Goal: Transaction & Acquisition: Purchase product/service

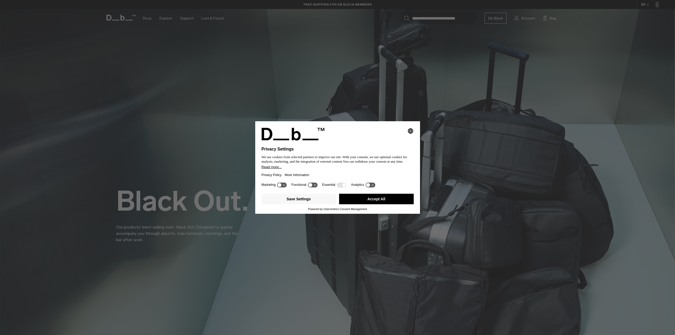
click at [392, 201] on button "Accept All" at bounding box center [376, 199] width 75 height 11
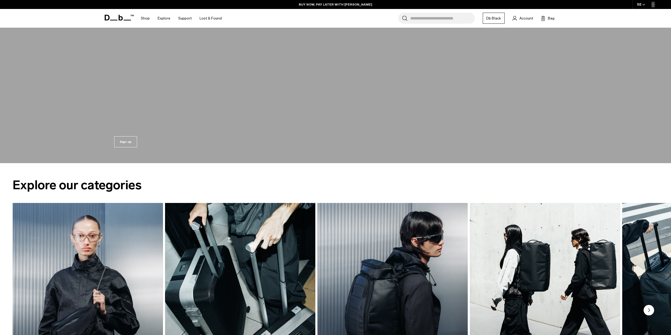
scroll to position [1002, 0]
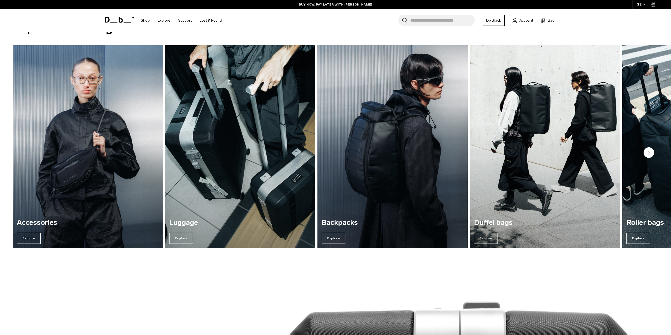
click at [416, 194] on img "3 / 7" at bounding box center [392, 146] width 155 height 209
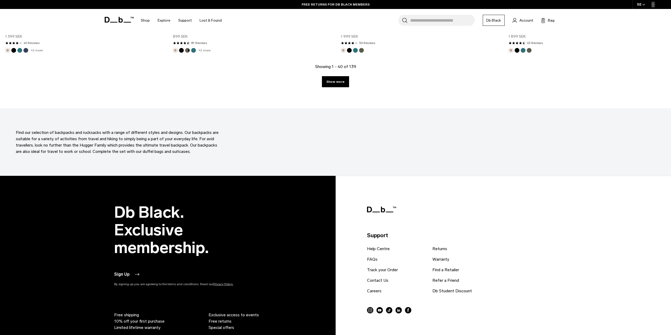
scroll to position [2316, 0]
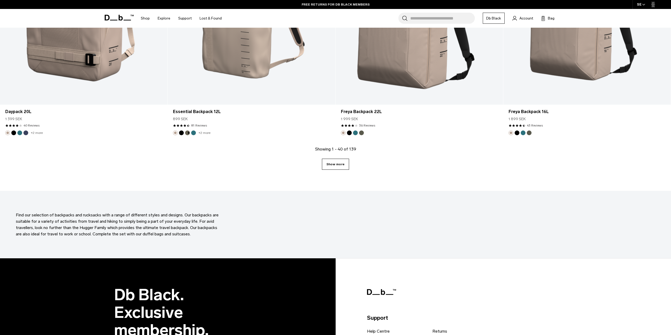
click at [332, 169] on link "Show more" at bounding box center [335, 164] width 27 height 11
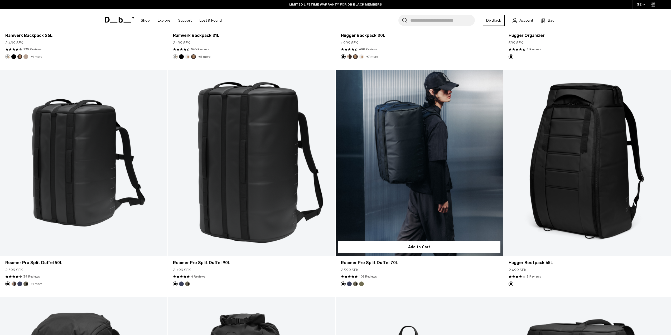
scroll to position [2637, 0]
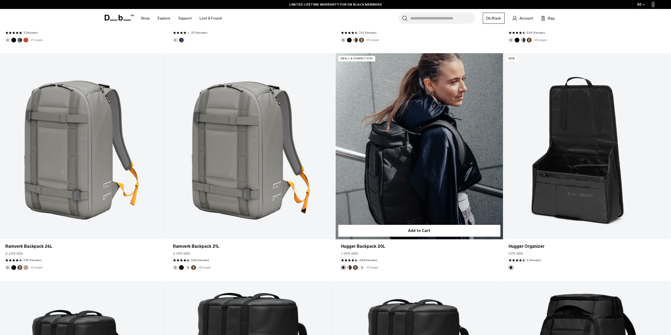
click at [427, 189] on link "Hugger Backpack 20L" at bounding box center [419, 146] width 167 height 186
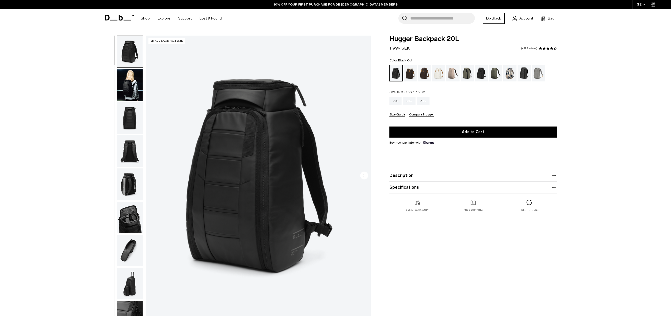
click at [129, 91] on img "button" at bounding box center [130, 85] width 26 height 32
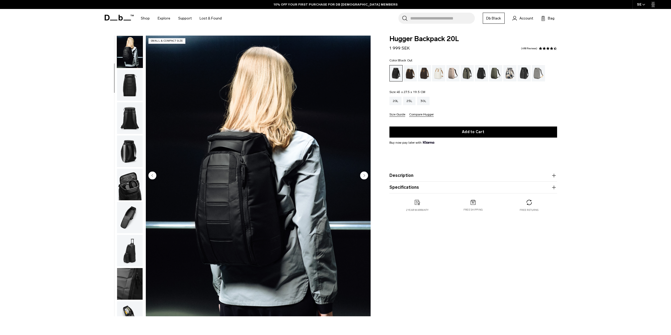
scroll to position [33, 0]
click at [364, 176] on icon "Next slide" at bounding box center [363, 175] width 1 height 2
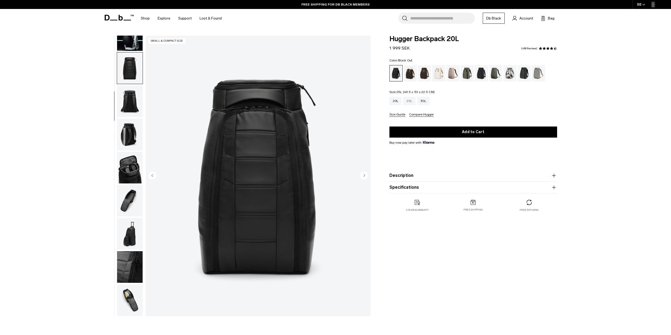
click at [410, 101] on div "25L" at bounding box center [409, 101] width 12 height 8
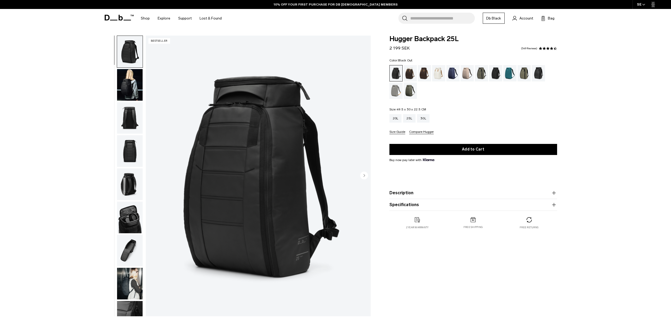
click at [128, 85] on img "button" at bounding box center [130, 85] width 26 height 32
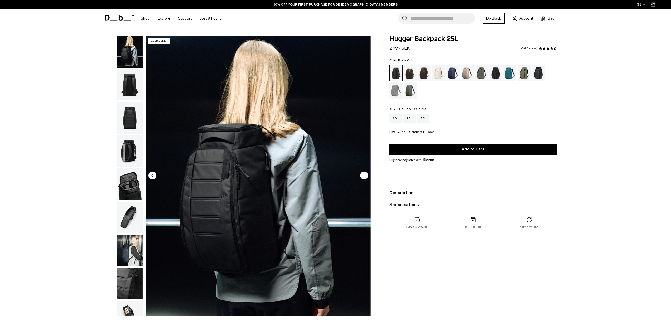
click at [129, 256] on img "button" at bounding box center [130, 251] width 26 height 32
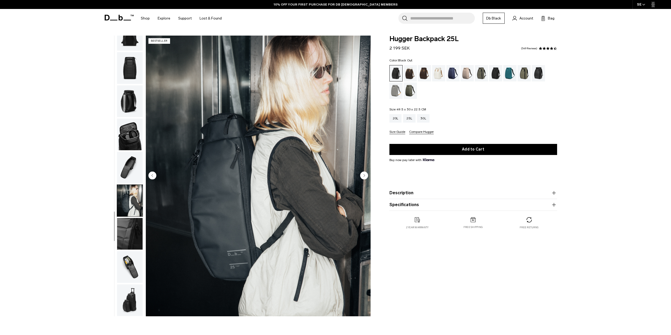
click at [125, 71] on img "button" at bounding box center [130, 68] width 26 height 32
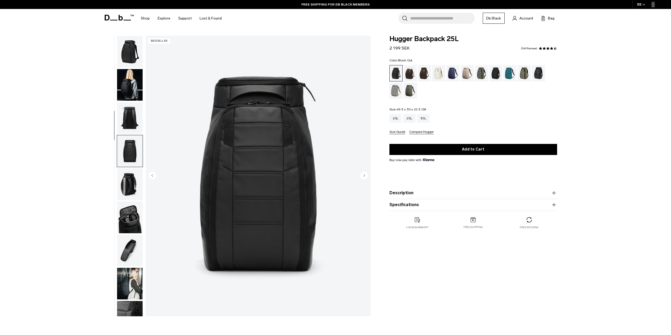
click at [130, 94] on img "button" at bounding box center [130, 85] width 26 height 32
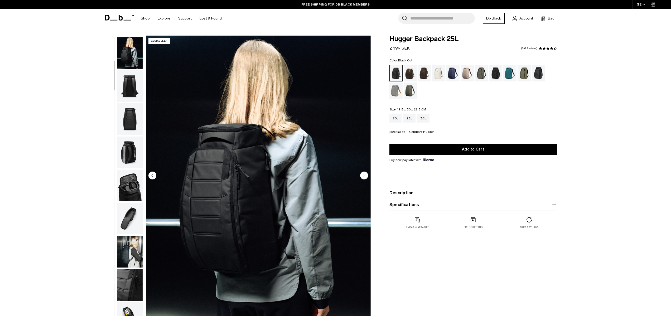
scroll to position [33, 0]
click at [395, 119] on div "20L" at bounding box center [395, 118] width 12 height 8
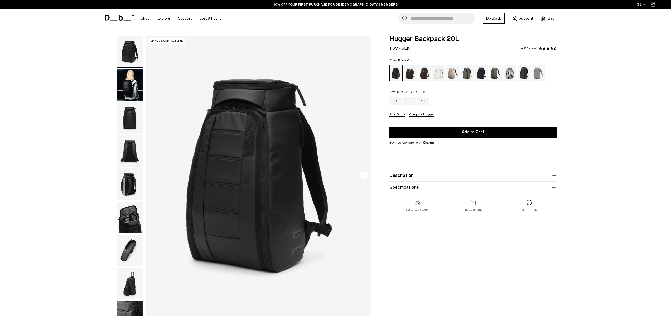
click at [130, 79] on img "button" at bounding box center [130, 85] width 26 height 32
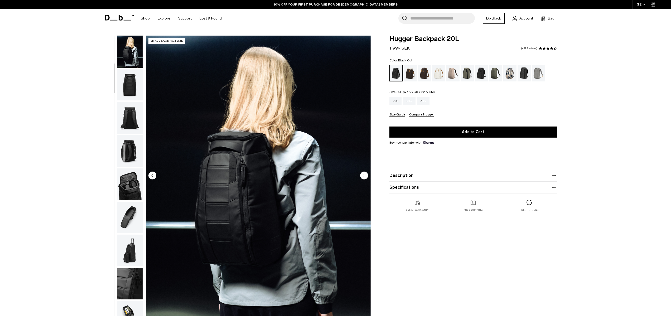
click at [405, 101] on div "25L" at bounding box center [409, 101] width 12 height 8
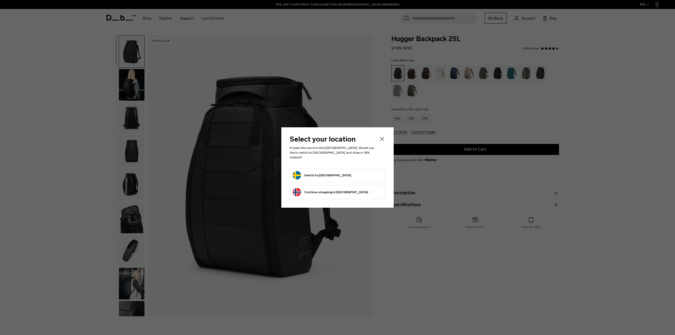
click at [381, 142] on icon "Close" at bounding box center [382, 139] width 6 height 6
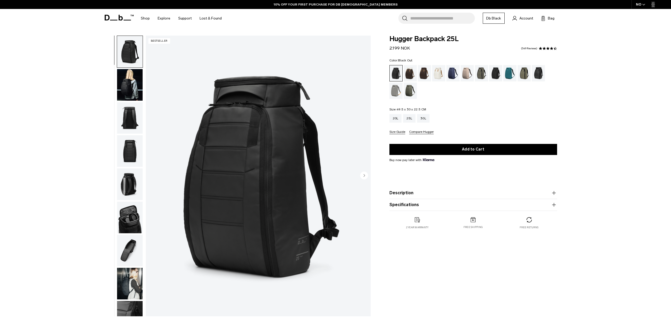
click at [132, 90] on img "button" at bounding box center [130, 85] width 26 height 32
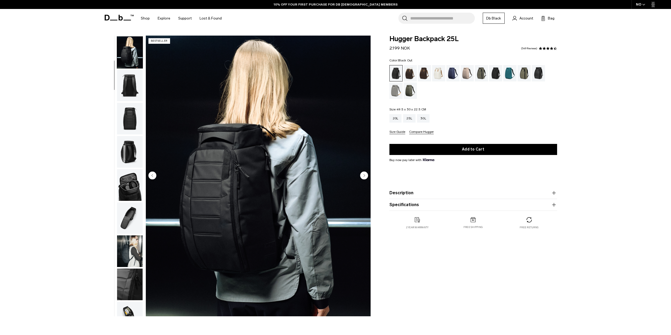
scroll to position [33, 0]
click at [366, 174] on circle "Next slide" at bounding box center [364, 175] width 8 height 8
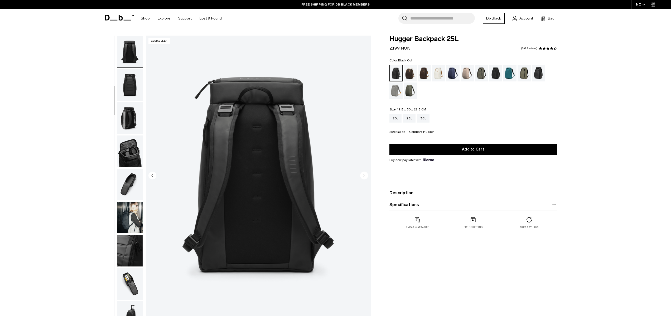
scroll to position [66, 0]
click at [123, 149] on img "button" at bounding box center [130, 151] width 26 height 32
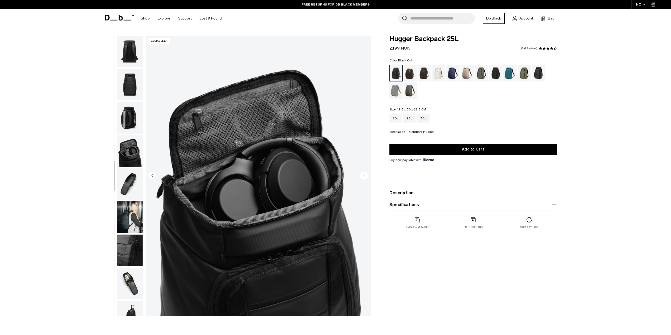
scroll to position [83, 0]
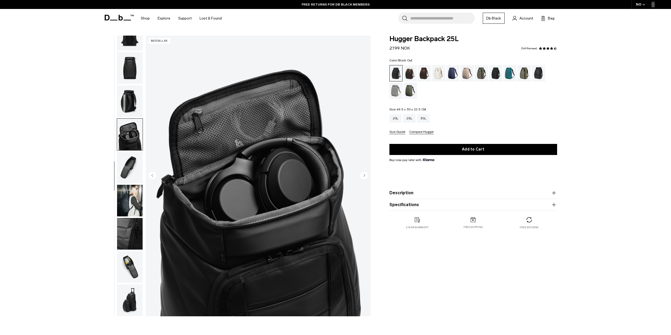
click at [132, 176] on img "button" at bounding box center [130, 168] width 26 height 32
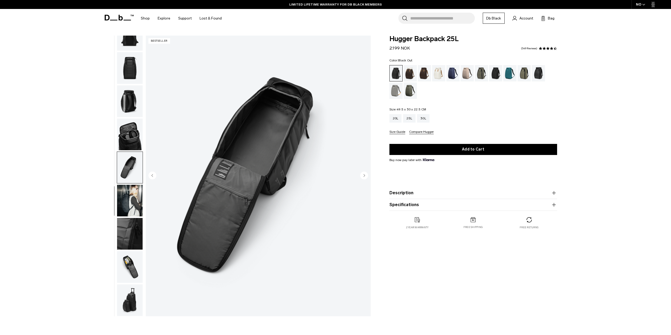
click at [133, 229] on img "button" at bounding box center [130, 234] width 26 height 32
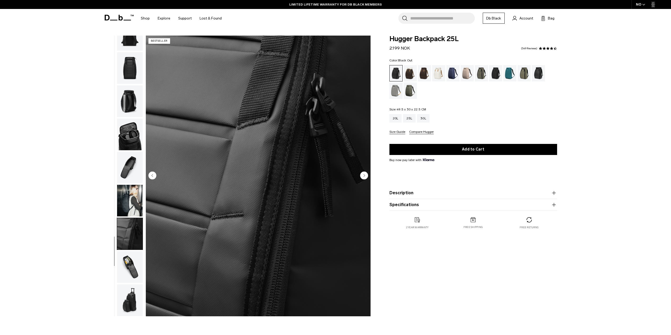
click at [130, 201] on img "button" at bounding box center [130, 201] width 26 height 32
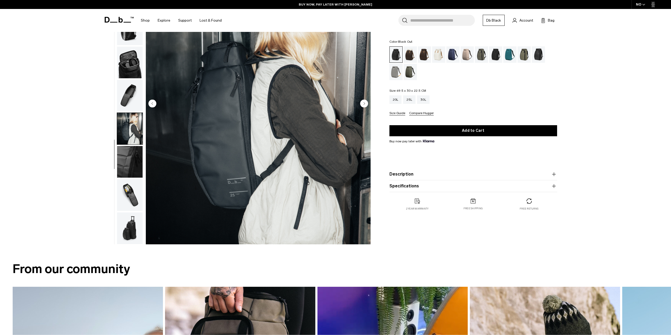
scroll to position [79, 0]
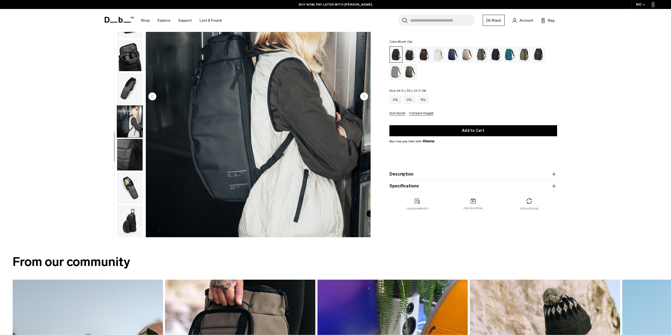
click at [130, 198] on img "button" at bounding box center [130, 188] width 26 height 32
